Goal: Subscribe to service/newsletter

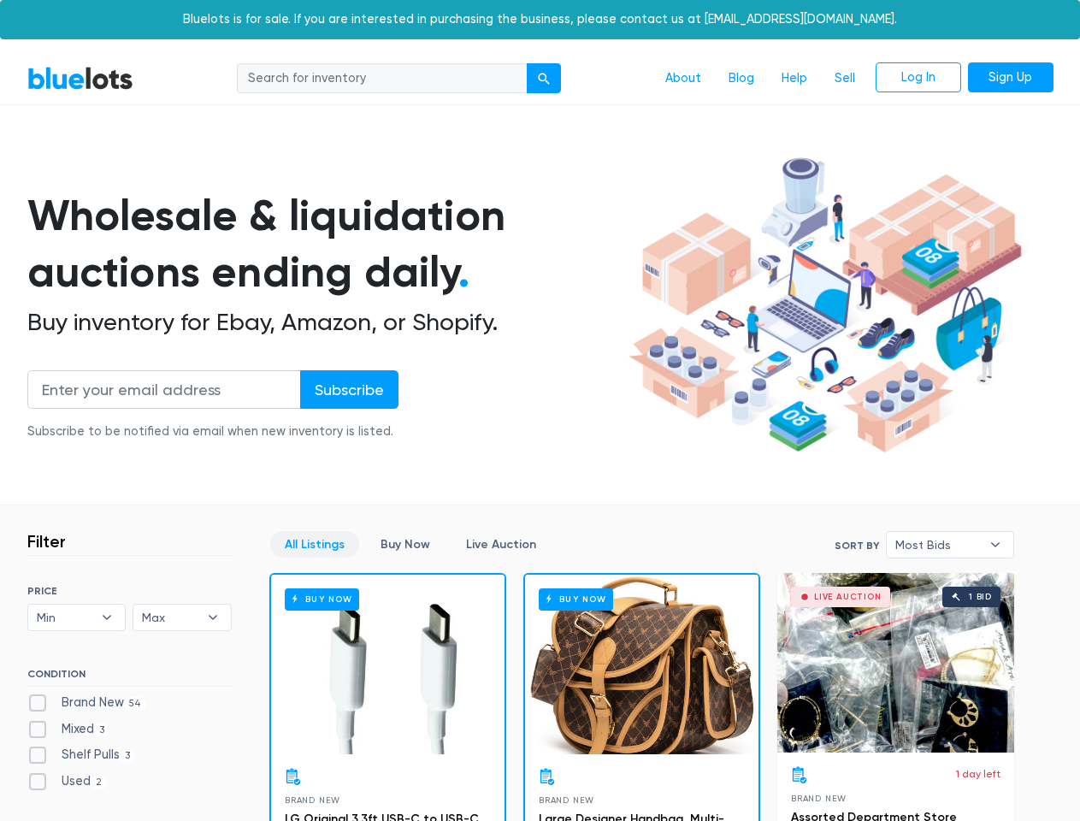
click at [545, 79] on div "submit" at bounding box center [544, 79] width 12 height 12
click at [348, 389] on input "Subscribe" at bounding box center [349, 389] width 98 height 38
click at [77, 617] on span "Min" at bounding box center [65, 618] width 56 height 26
click at [182, 617] on span "Max" at bounding box center [170, 618] width 56 height 26
click at [950, 545] on span "Most Bids" at bounding box center [938, 545] width 86 height 26
